Goal: Task Accomplishment & Management: Use online tool/utility

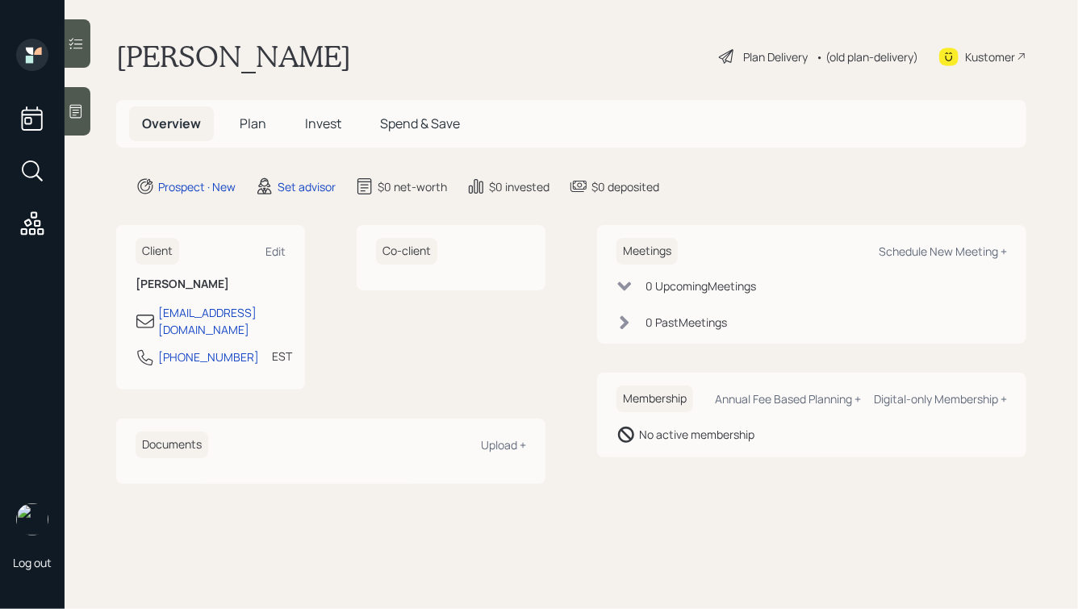
click at [79, 103] on icon at bounding box center [76, 111] width 16 height 16
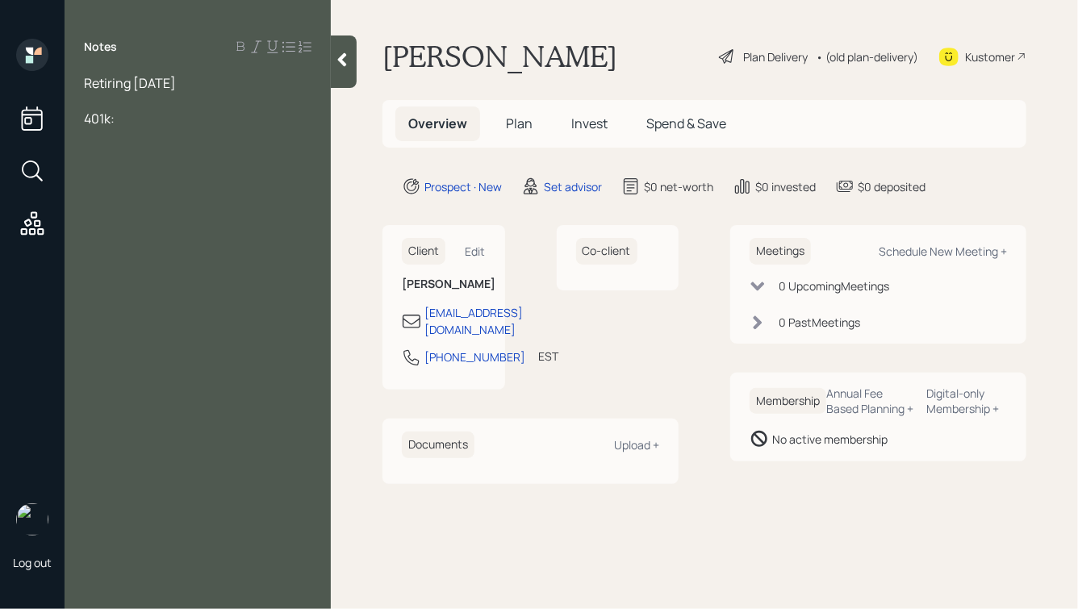
click at [343, 49] on div at bounding box center [344, 61] width 26 height 52
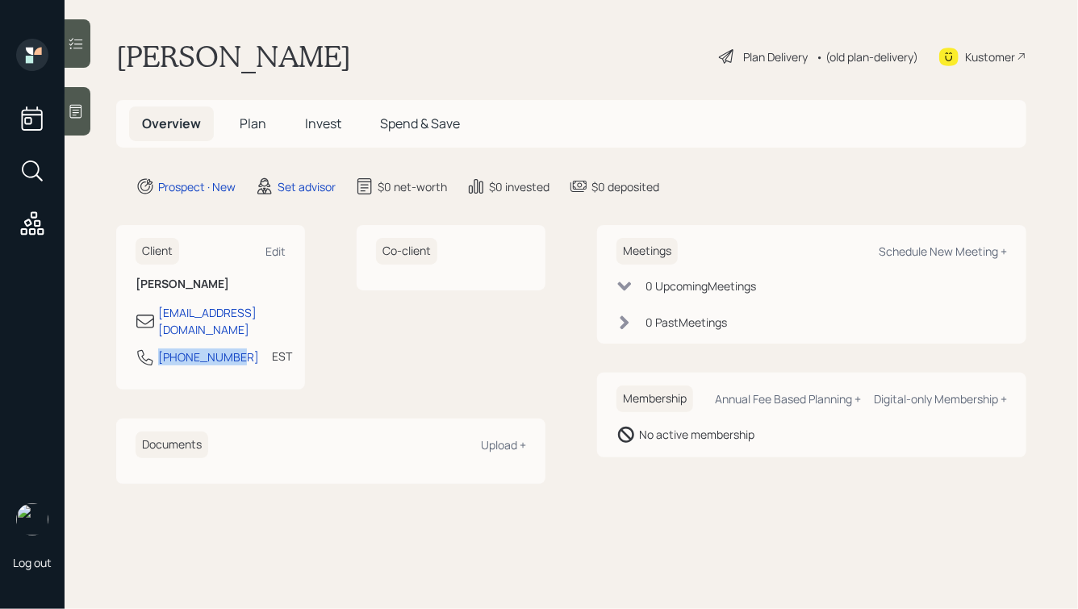
drag, startPoint x: 235, startPoint y: 344, endPoint x: 94, endPoint y: 343, distance: 140.4
click at [94, 344] on main "[PERSON_NAME] Plan Delivery • (old plan-delivery) Kustomer Overview Plan Invest…" at bounding box center [571, 304] width 1013 height 609
copy div "[PHONE_NUMBER]"
click at [927, 253] on div "Schedule New Meeting +" at bounding box center [942, 251] width 128 height 15
select select "round-[PERSON_NAME]"
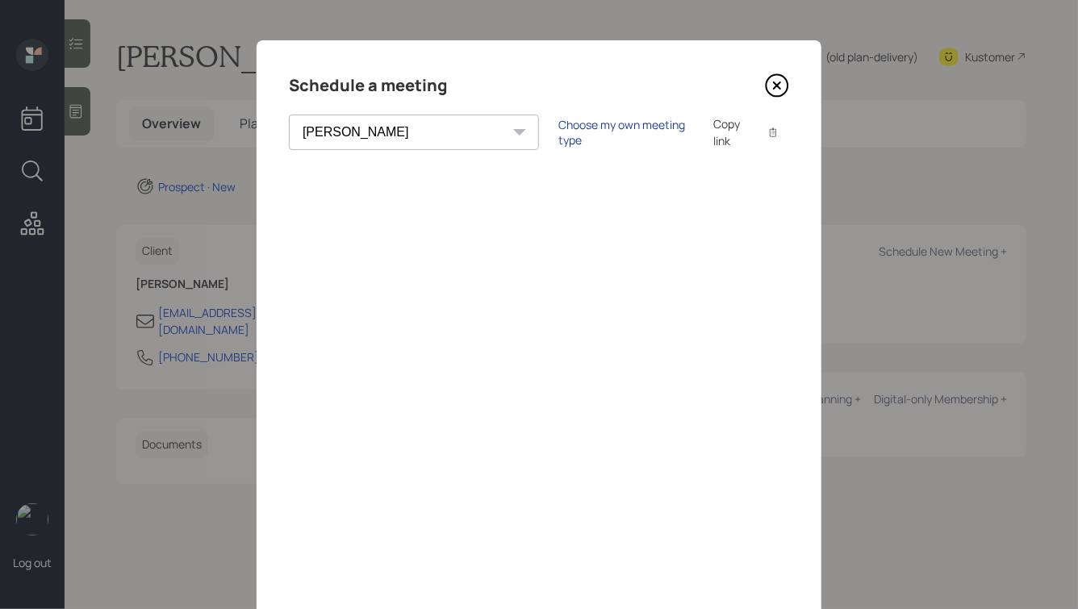
click at [558, 136] on div "Choose my own meeting type" at bounding box center [626, 132] width 136 height 31
click at [771, 82] on icon at bounding box center [777, 85] width 24 height 24
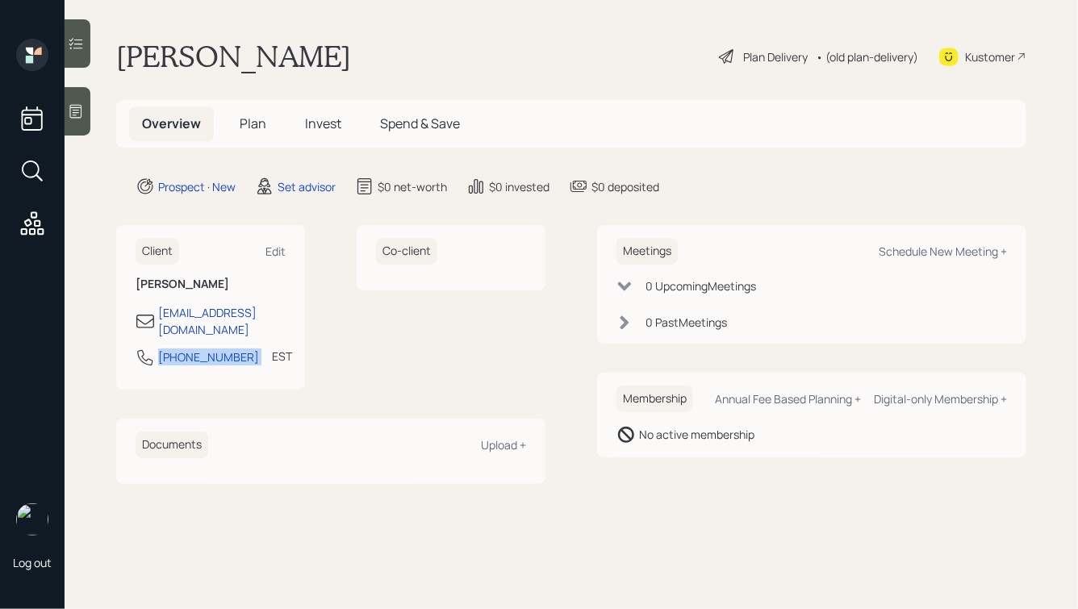
drag, startPoint x: 240, startPoint y: 346, endPoint x: 152, endPoint y: 346, distance: 87.9
click at [152, 348] on div "678-758-2822 EST Currently 5:21 PM" at bounding box center [211, 362] width 150 height 29
copy div "678-758-2822"
click at [925, 250] on div "Schedule New Meeting +" at bounding box center [942, 251] width 128 height 15
select select "round-robin"
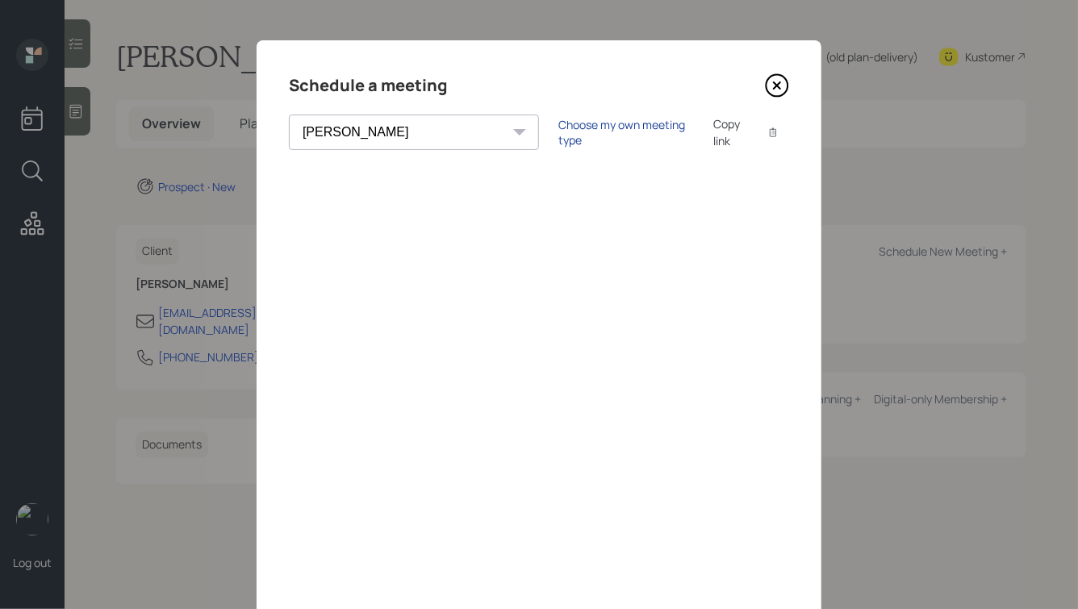
click at [558, 133] on div "Choose my own meeting type" at bounding box center [626, 132] width 136 height 31
click at [776, 81] on icon at bounding box center [777, 85] width 24 height 24
